Goal: Complete application form

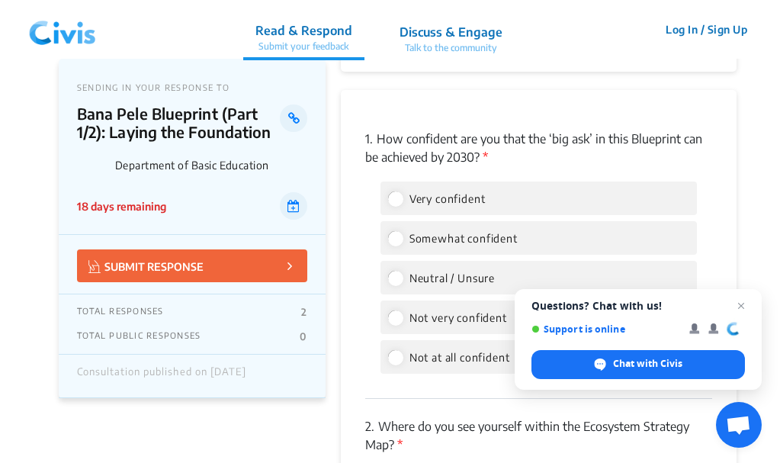
scroll to position [2655, 0]
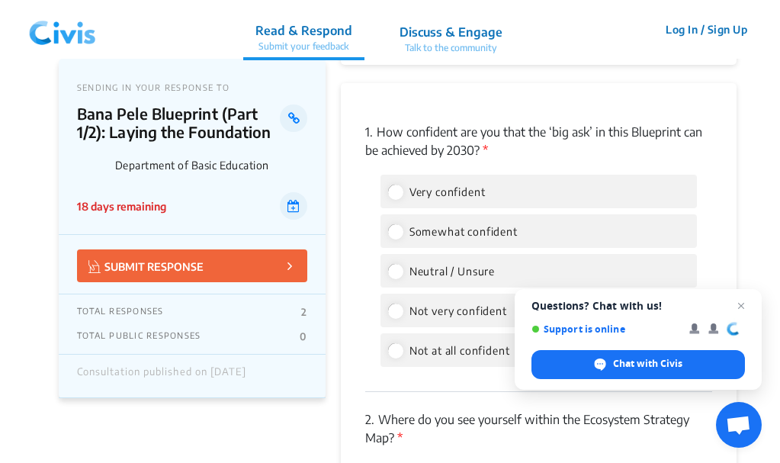
click at [488, 195] on div "Very confident" at bounding box center [539, 192] width 317 height 34
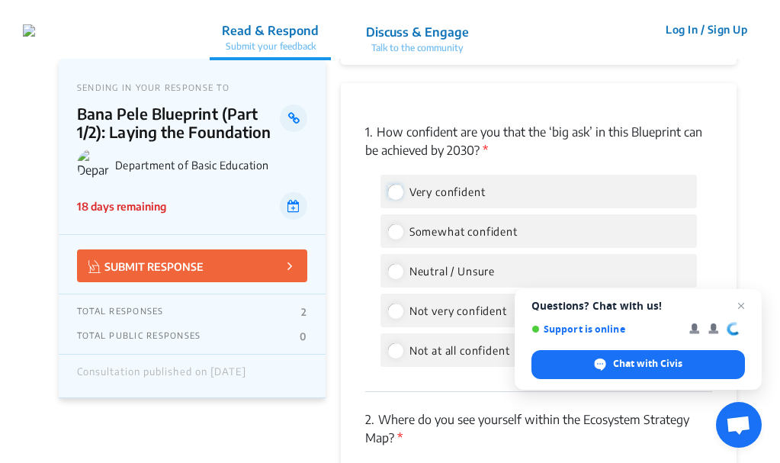
click at [396, 192] on input "Very confident" at bounding box center [395, 192] width 14 height 14
radio input "true"
click at [388, 224] on input "Somewhat confident" at bounding box center [395, 231] width 14 height 14
radio input "true"
radio input "false"
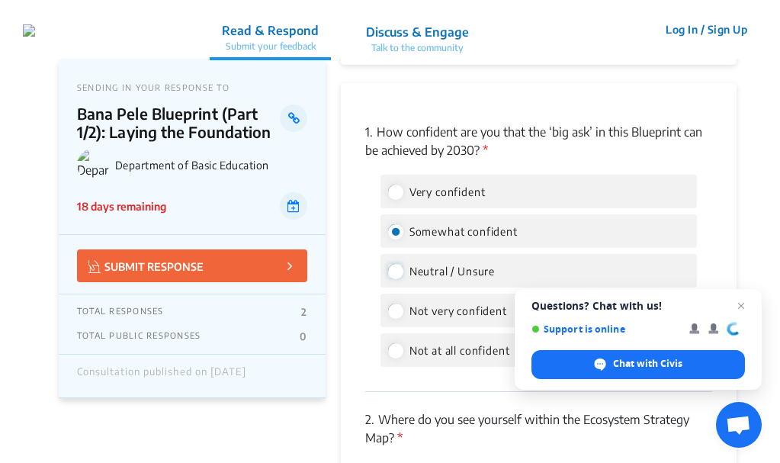
click at [388, 264] on input "Neutral / Unsure" at bounding box center [395, 271] width 14 height 14
radio input "true"
radio input "false"
click at [388, 304] on input "Not very confident" at bounding box center [395, 311] width 14 height 14
radio input "true"
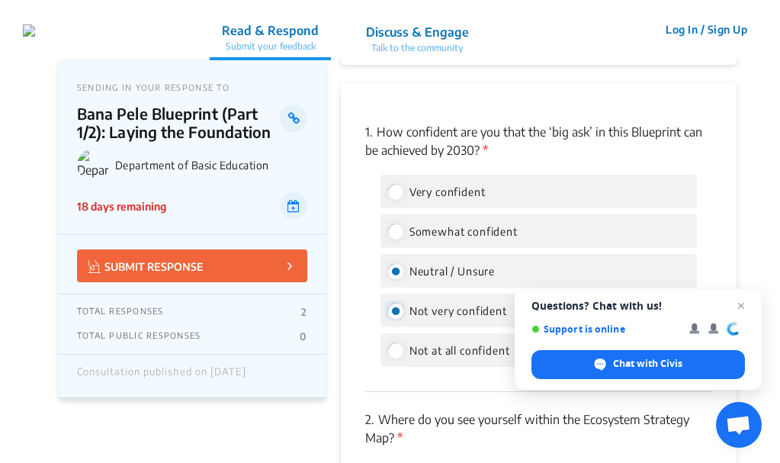
radio input "false"
click at [388, 343] on input "Not at all confident" at bounding box center [395, 350] width 14 height 14
radio input "true"
radio input "false"
click at [388, 185] on input "Very confident" at bounding box center [395, 192] width 14 height 14
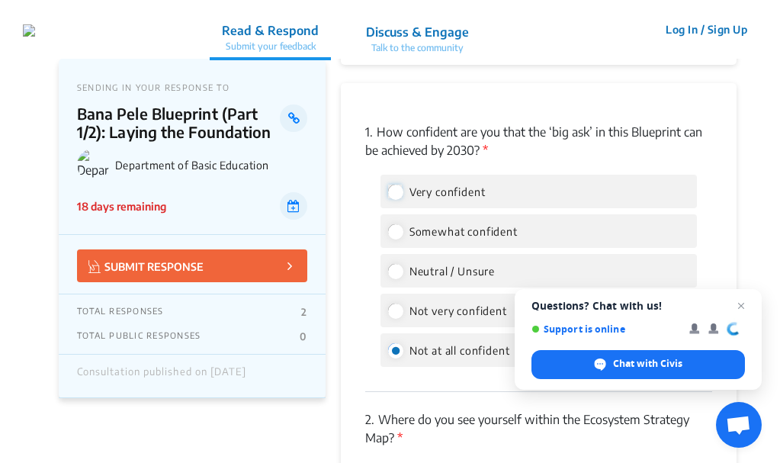
radio input "true"
radio input "false"
click at [388, 224] on input "Somewhat confident" at bounding box center [395, 231] width 14 height 14
radio input "true"
radio input "false"
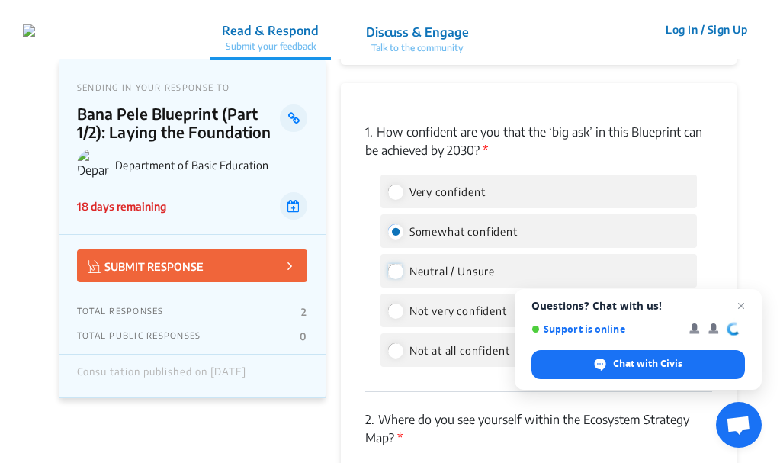
click at [388, 264] on input "Neutral / Unsure" at bounding box center [395, 271] width 14 height 14
radio input "true"
radio input "false"
click at [396, 192] on input "Very confident" at bounding box center [395, 192] width 14 height 14
radio input "true"
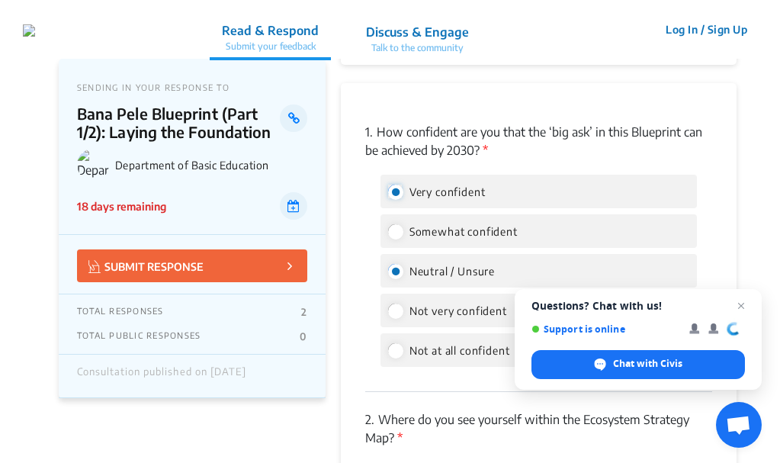
radio input "false"
click at [396, 192] on input "Very confident" at bounding box center [395, 192] width 14 height 14
click at [426, 442] on p "2. Where do you see yourself within the Ecosystem Strategy Map? *" at bounding box center [539, 428] width 348 height 37
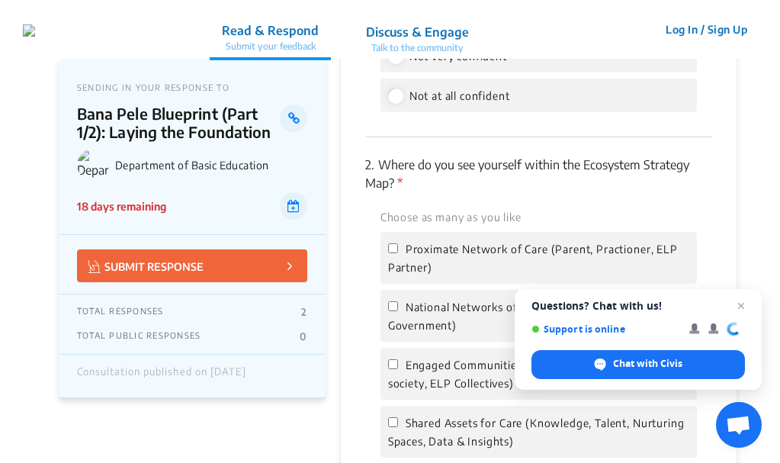
scroll to position [2929, 0]
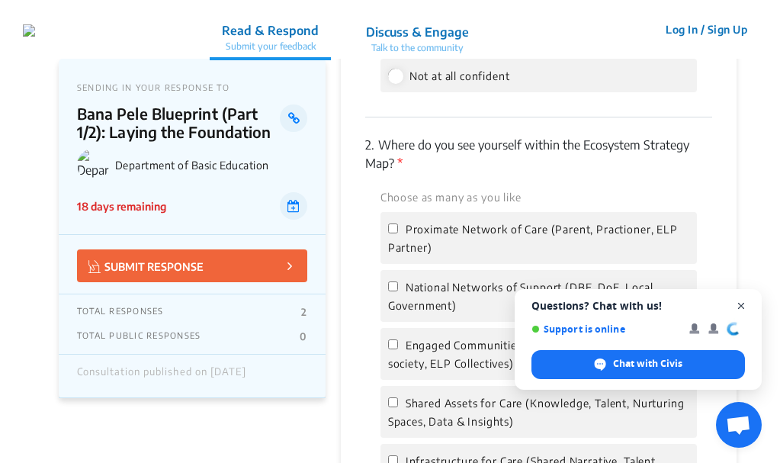
click at [746, 304] on span "Close chat" at bounding box center [741, 306] width 19 height 19
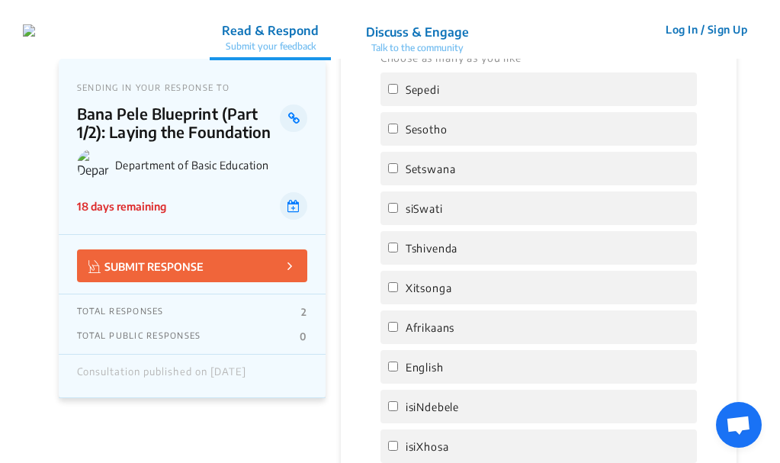
scroll to position [3661, 0]
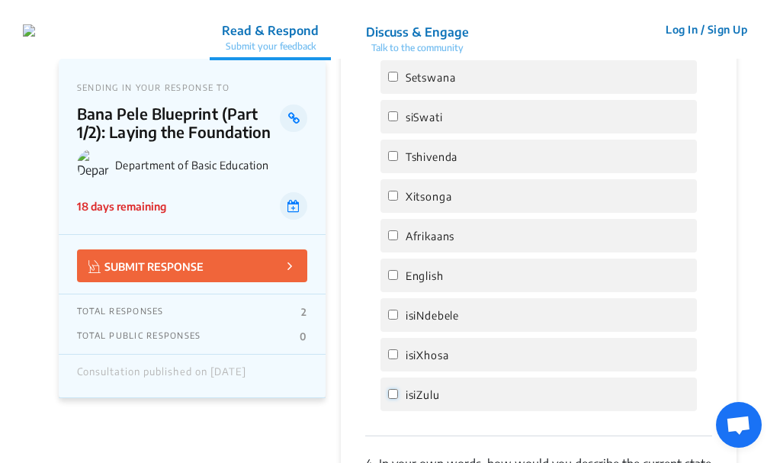
click at [391, 394] on input "isiZulu" at bounding box center [393, 394] width 10 height 10
checkbox input "true"
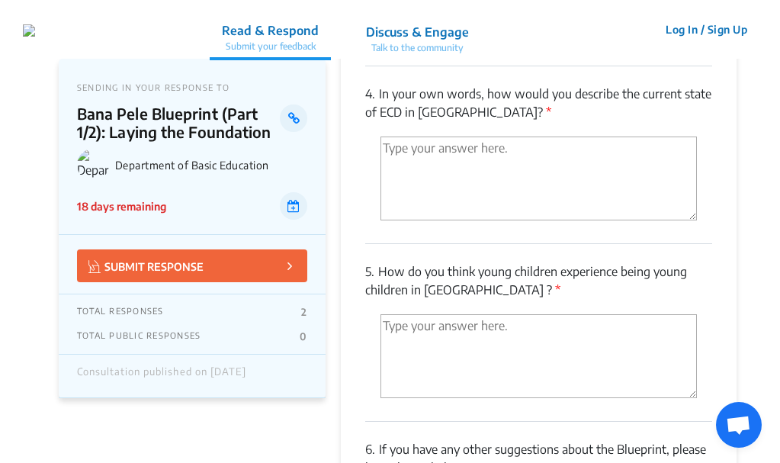
scroll to position [4058, 0]
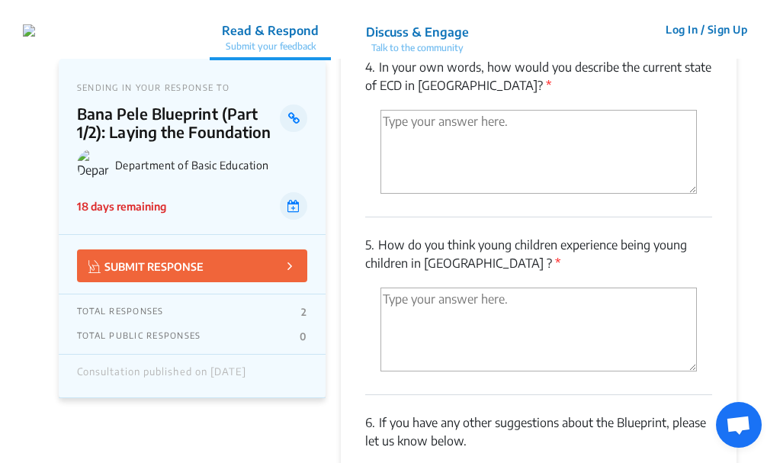
click at [383, 138] on textarea "'Type your answer here.' | translate" at bounding box center [539, 152] width 317 height 84
type textarea "a"
click at [383, 138] on textarea "A" at bounding box center [539, 152] width 317 height 84
click at [395, 129] on textarea "A" at bounding box center [539, 152] width 317 height 84
type textarea "A high percentage of children still not receiving quality education."
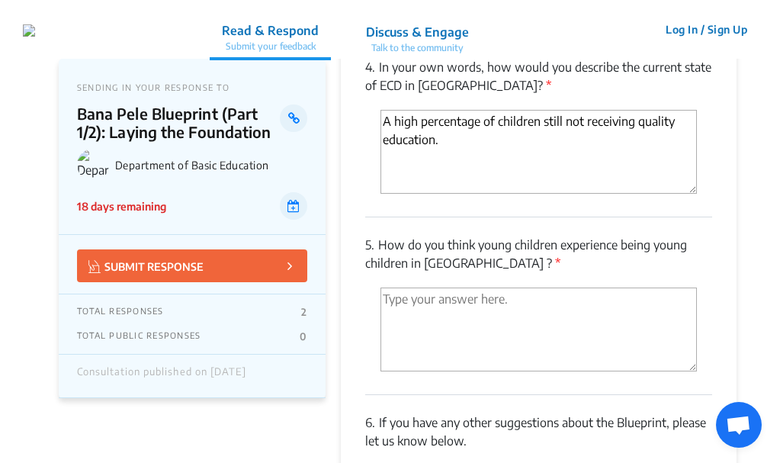
click at [390, 298] on textarea "'Type your answer here.' | translate" at bounding box center [539, 330] width 317 height 84
click at [494, 439] on p "6. If you have any other suggestions about the Blueprint, please let us know be…" at bounding box center [539, 431] width 348 height 37
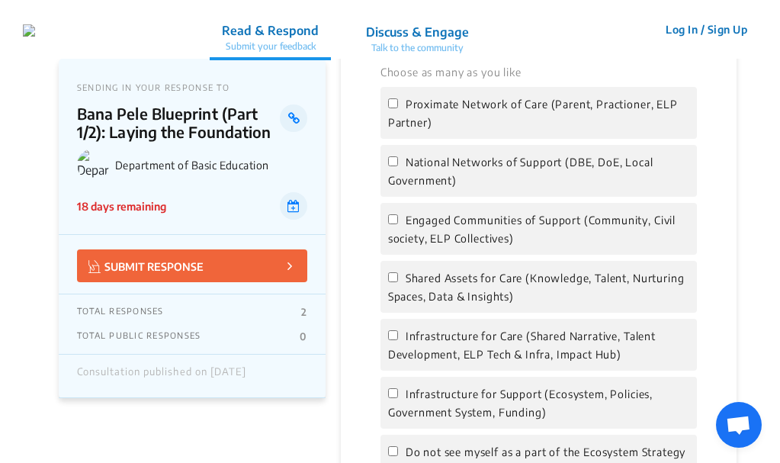
scroll to position [3051, 0]
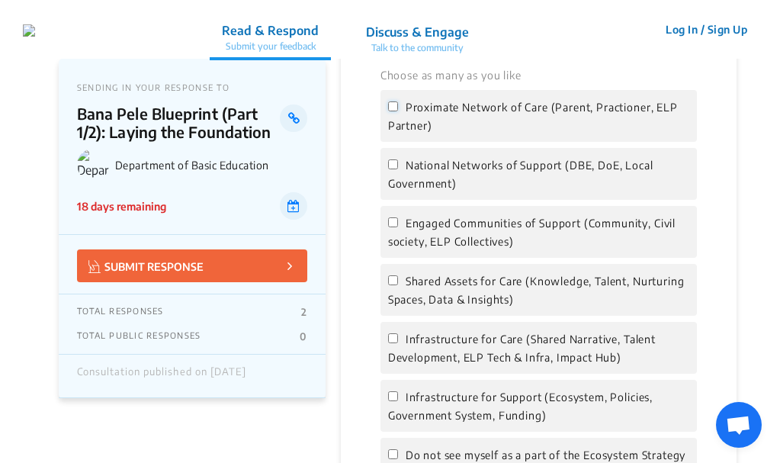
click at [394, 103] on input "Proximate Network of Care (Parent, Practioner, ELP Partner)" at bounding box center [393, 106] width 10 height 10
checkbox input "true"
click at [391, 161] on input "National Networks of Support (DBE, DoE, Local Government)" at bounding box center [393, 164] width 10 height 10
checkbox input "true"
click at [391, 224] on input "Engaged Communities of Support (Community, Civil society, ELP Collectives)" at bounding box center [393, 222] width 10 height 10
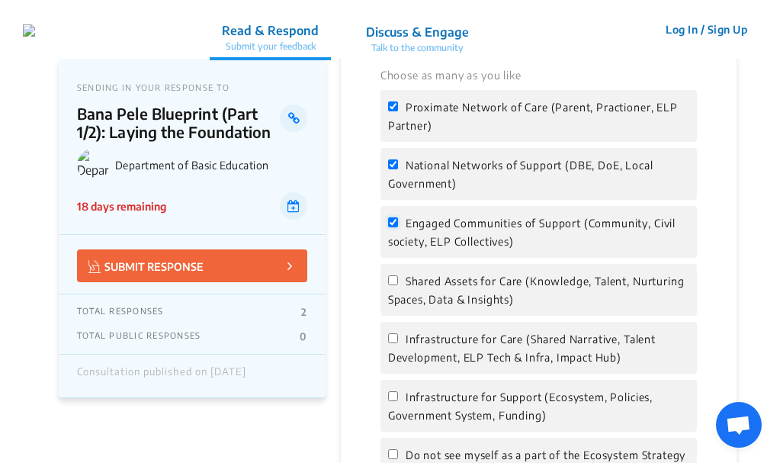
checkbox input "true"
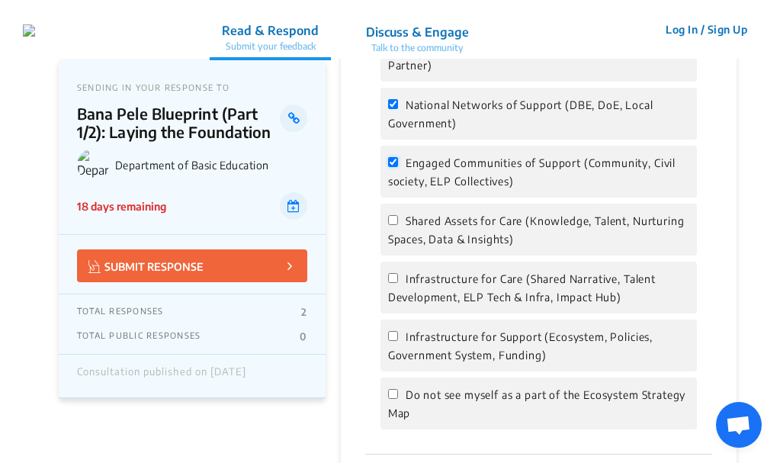
scroll to position [3112, 0]
click at [391, 217] on input "Shared Assets for Care (Knowledge, Talent, Nurturing Spaces, Data & Insights)" at bounding box center [393, 219] width 10 height 10
checkbox input "true"
click at [396, 270] on label "Infrastructure for Care (Shared Narrative, Talent Development, ELP Tech & Infra…" at bounding box center [539, 287] width 302 height 37
click at [396, 272] on input "Infrastructure for Care (Shared Narrative, Talent Development, ELP Tech & Infra…" at bounding box center [393, 277] width 10 height 10
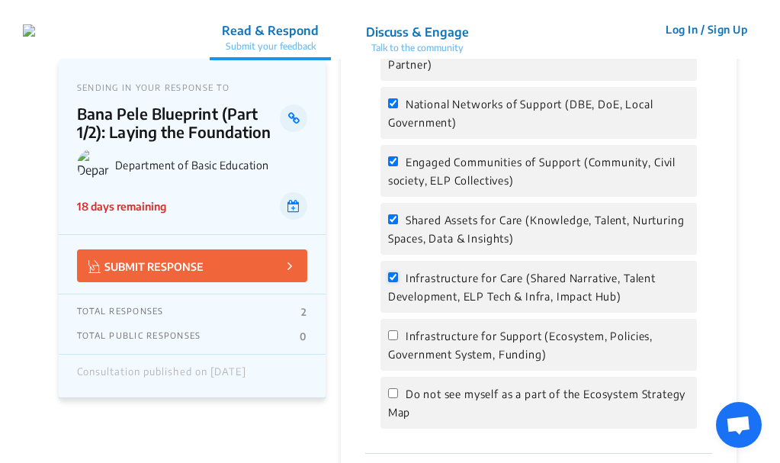
checkbox input "true"
click at [387, 337] on div "Infrastructure for Support (Ecosystem, Policies, Government System, Funding)" at bounding box center [539, 345] width 317 height 52
click at [394, 337] on input "Infrastructure for Support (Ecosystem, Policies, Government System, Funding)" at bounding box center [393, 335] width 10 height 10
checkbox input "true"
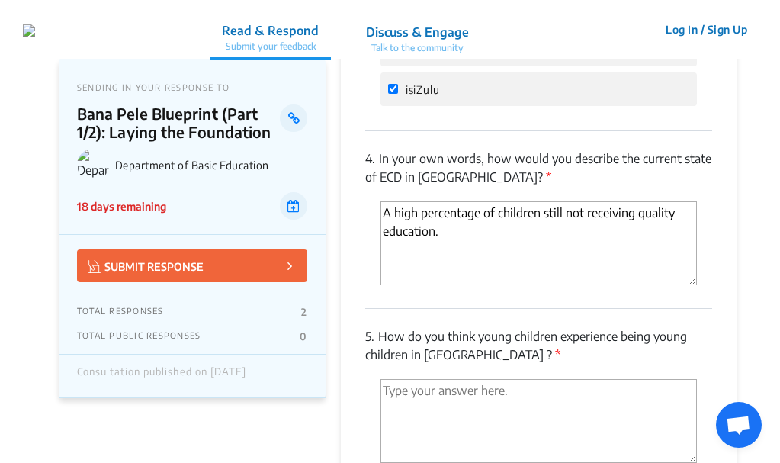
scroll to position [3997, 0]
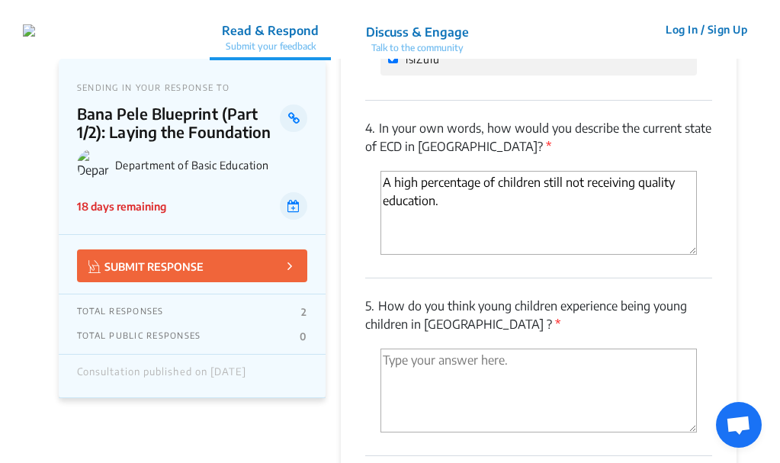
click at [395, 360] on textarea "'Type your answer here.' | translate" at bounding box center [539, 391] width 317 height 84
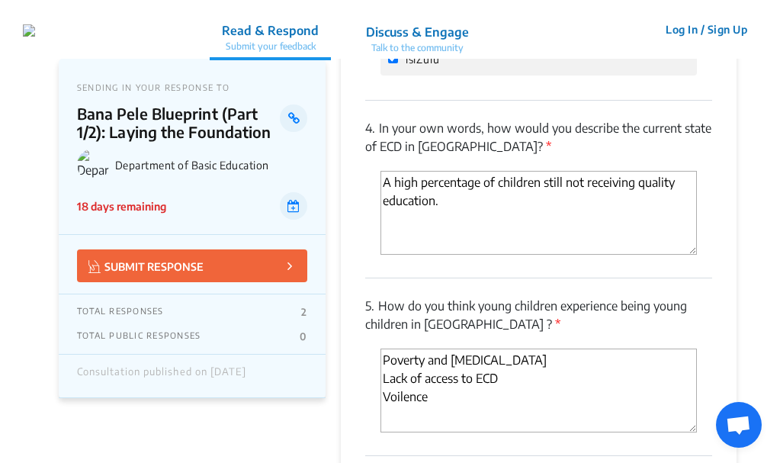
click at [509, 441] on div "5. How do you think young children experience being young children in South Afr…" at bounding box center [539, 367] width 348 height 178
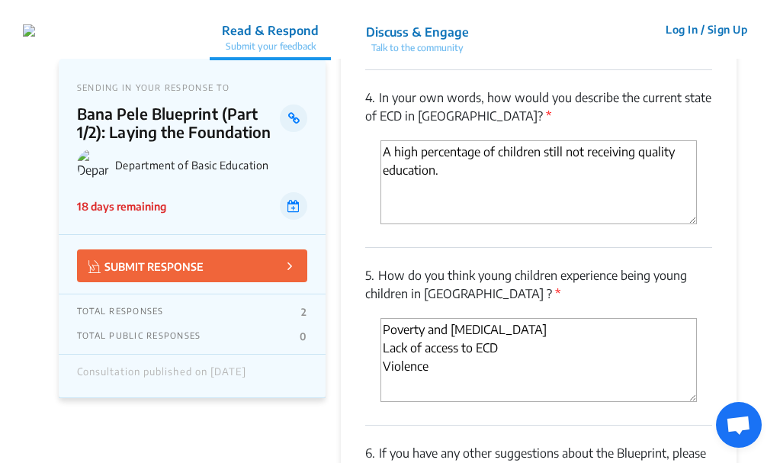
type textarea "Poverty and [MEDICAL_DATA] Lack of access to ECD Violence"
click at [445, 404] on div "Poverty and [MEDICAL_DATA] Lack of access to ECD Violence" at bounding box center [539, 362] width 317 height 88
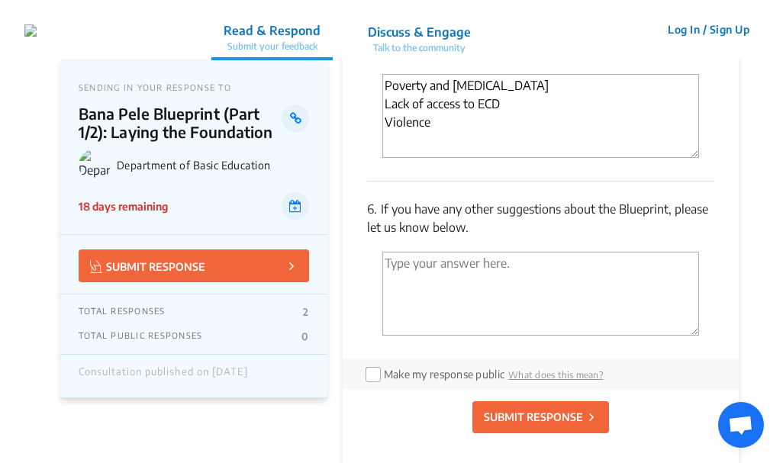
scroll to position [4302, 0]
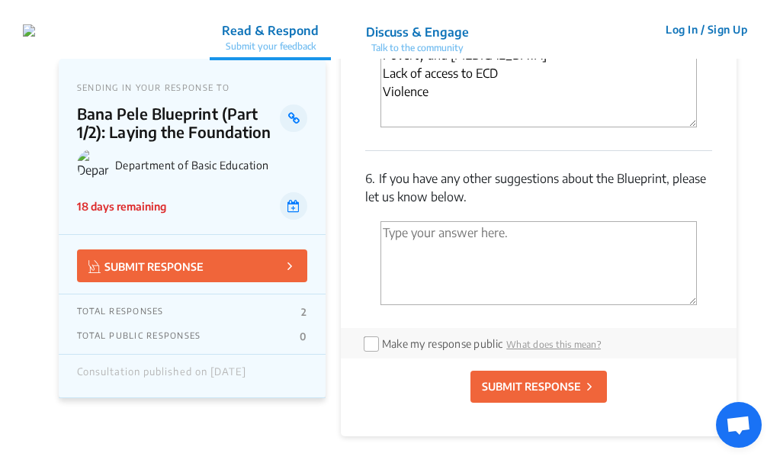
click at [530, 398] on button "SUBMIT RESPONSE" at bounding box center [539, 387] width 137 height 32
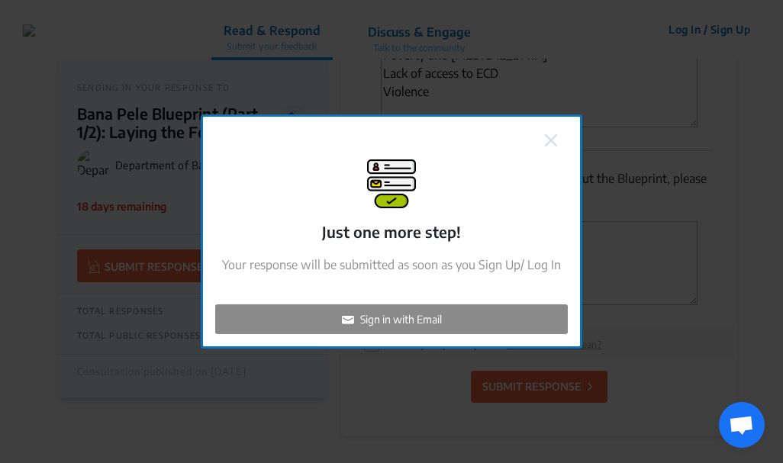
checkbox input "false"
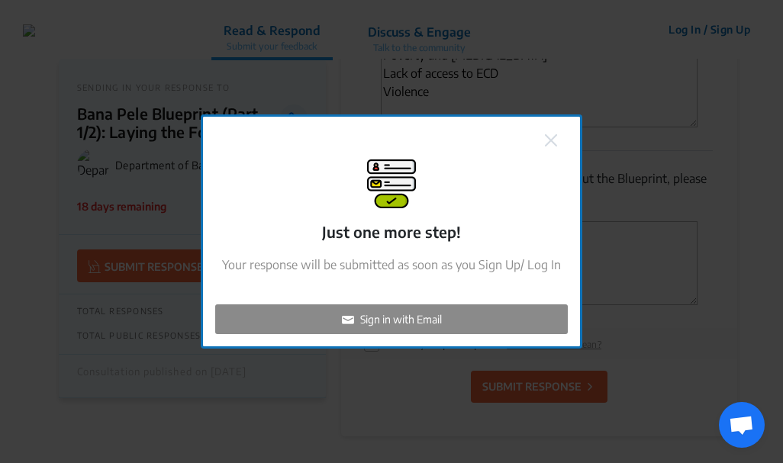
checkbox input "false"
click at [409, 315] on p "Sign in with Email" at bounding box center [401, 319] width 82 height 16
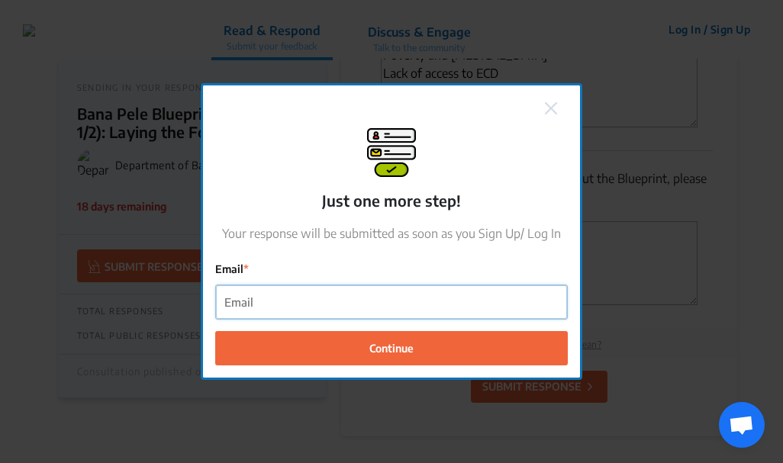
click at [242, 304] on input "Email" at bounding box center [391, 302] width 351 height 34
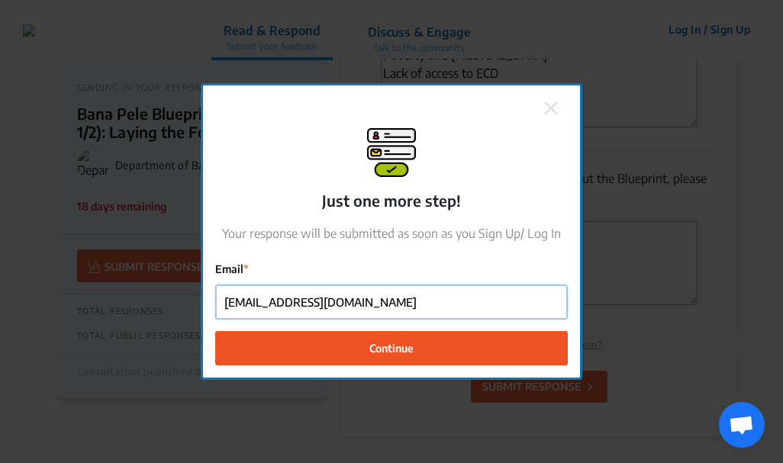
type input "emsenidaycare1@gmail.com"
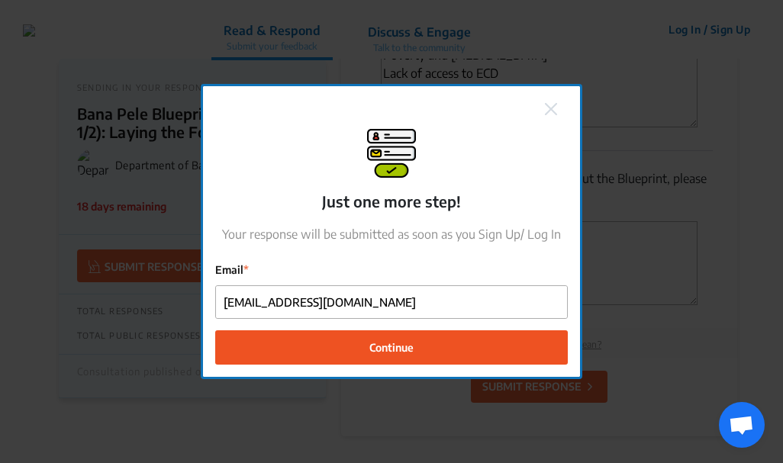
click at [379, 342] on span "Continue" at bounding box center [391, 347] width 44 height 16
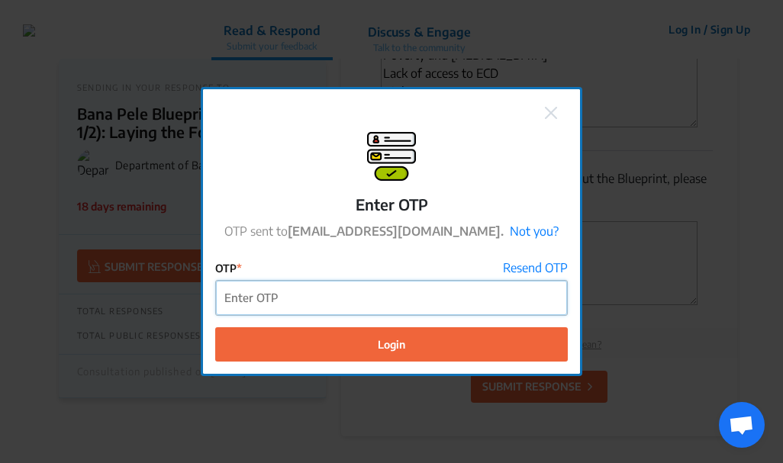
click at [246, 296] on input "OTP" at bounding box center [391, 298] width 351 height 34
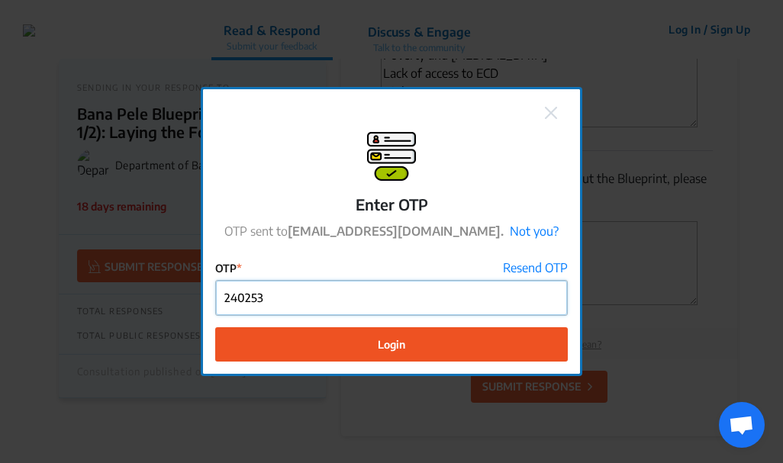
type input "240253"
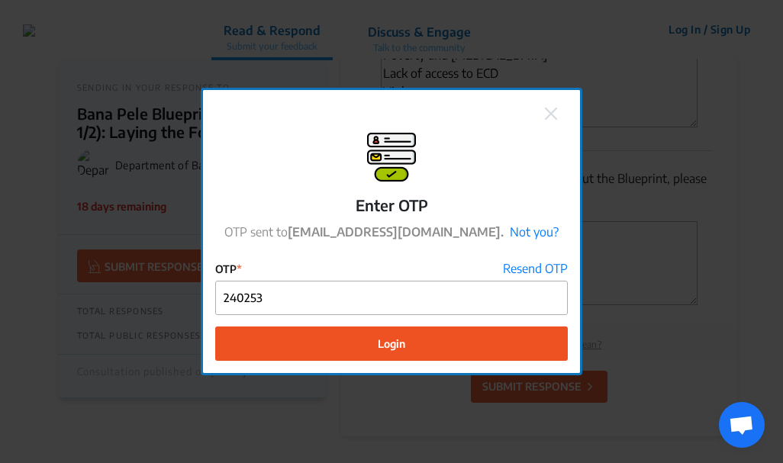
click at [393, 344] on span "Login" at bounding box center [391, 344] width 27 height 16
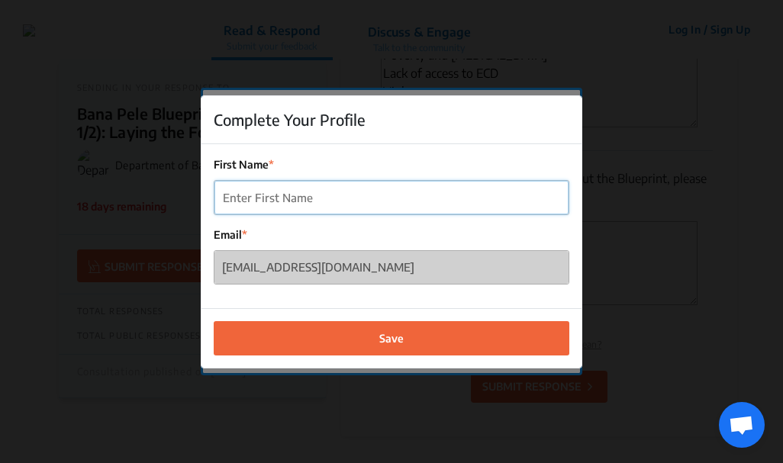
click at [239, 204] on input "First Name" at bounding box center [391, 198] width 354 height 34
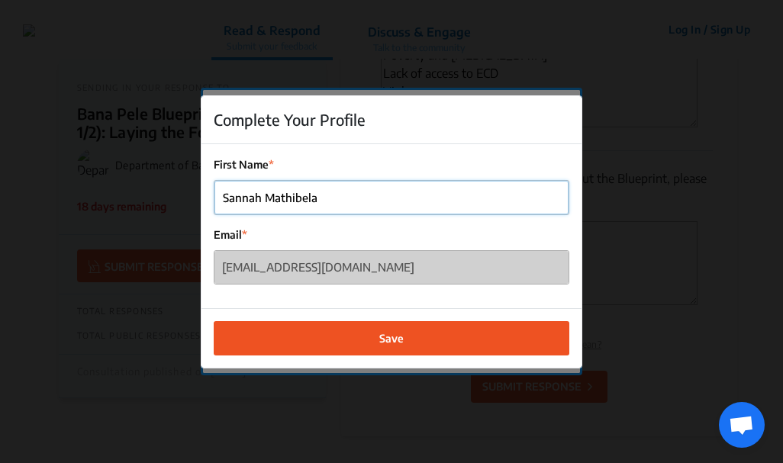
type input "Sannah Mathibela"
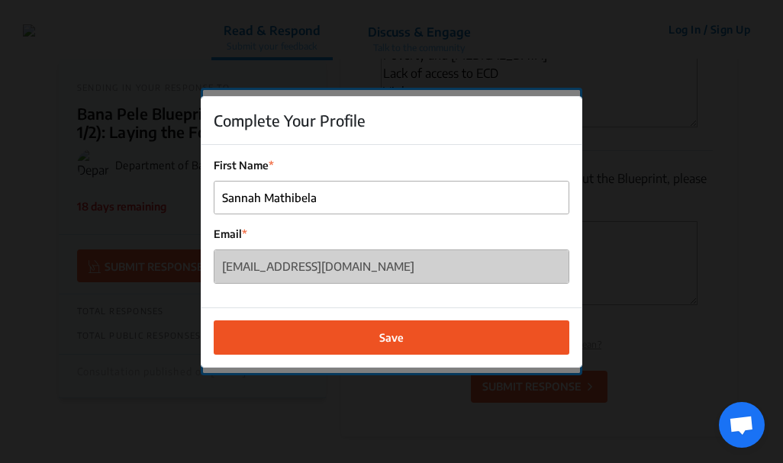
click at [404, 340] on button "Save" at bounding box center [391, 337] width 355 height 34
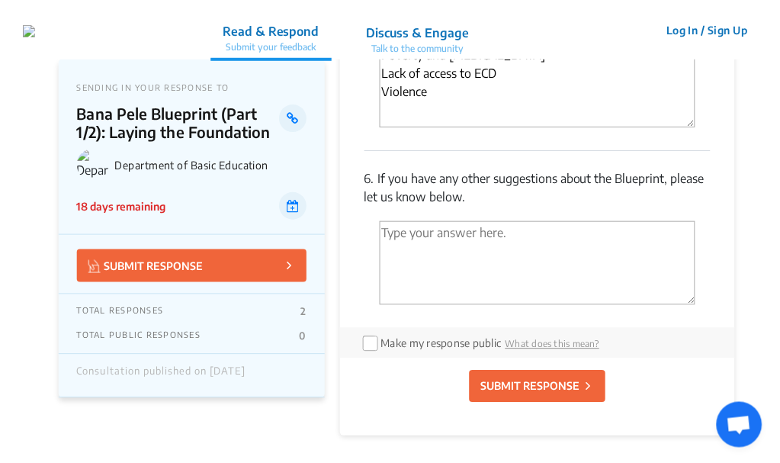
scroll to position [420, 0]
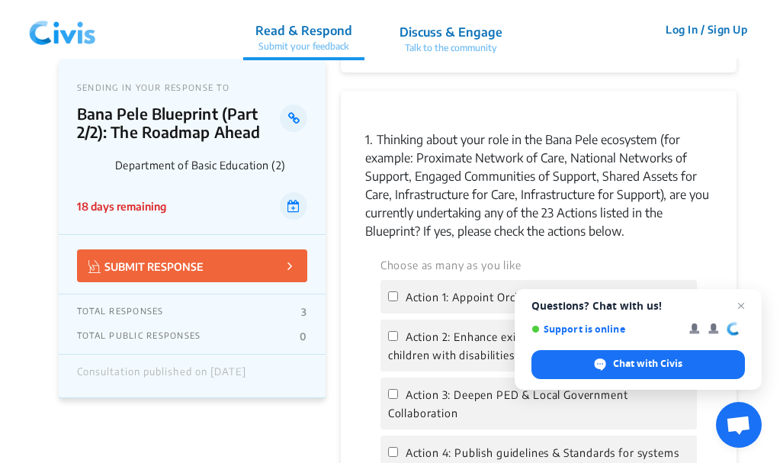
scroll to position [1770, 0]
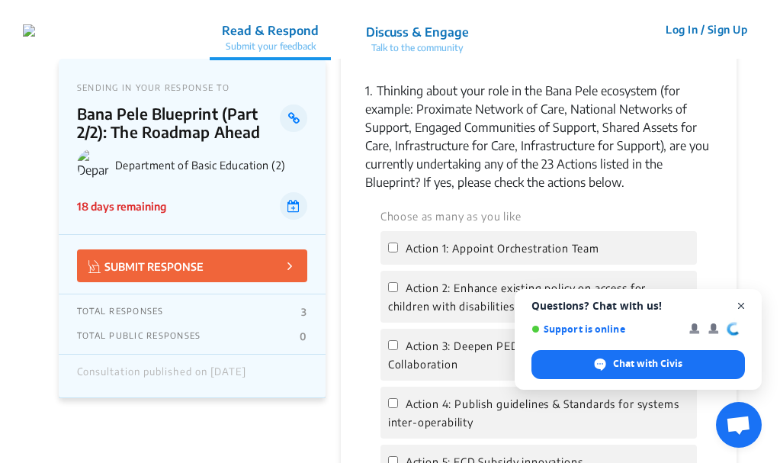
click at [747, 305] on span "Close chat" at bounding box center [741, 306] width 19 height 19
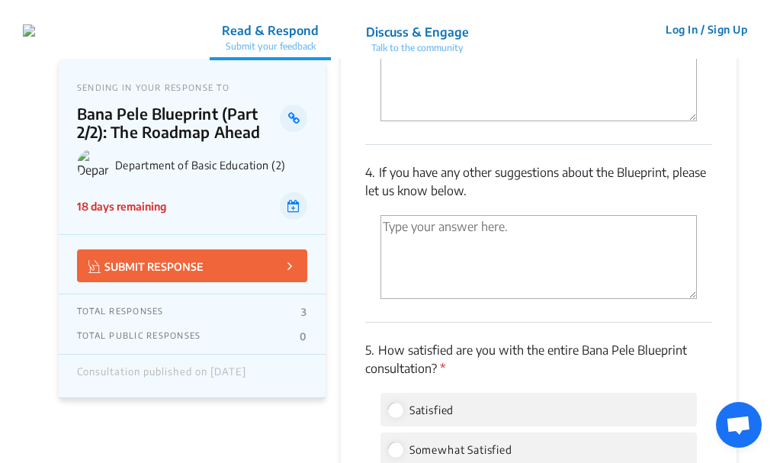
scroll to position [3722, 0]
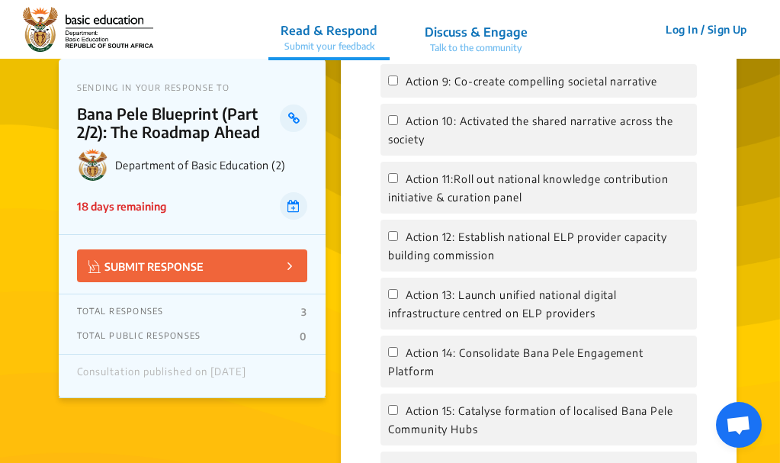
scroll to position [2288, 0]
